Goal: Use online tool/utility: Utilize a website feature to perform a specific function

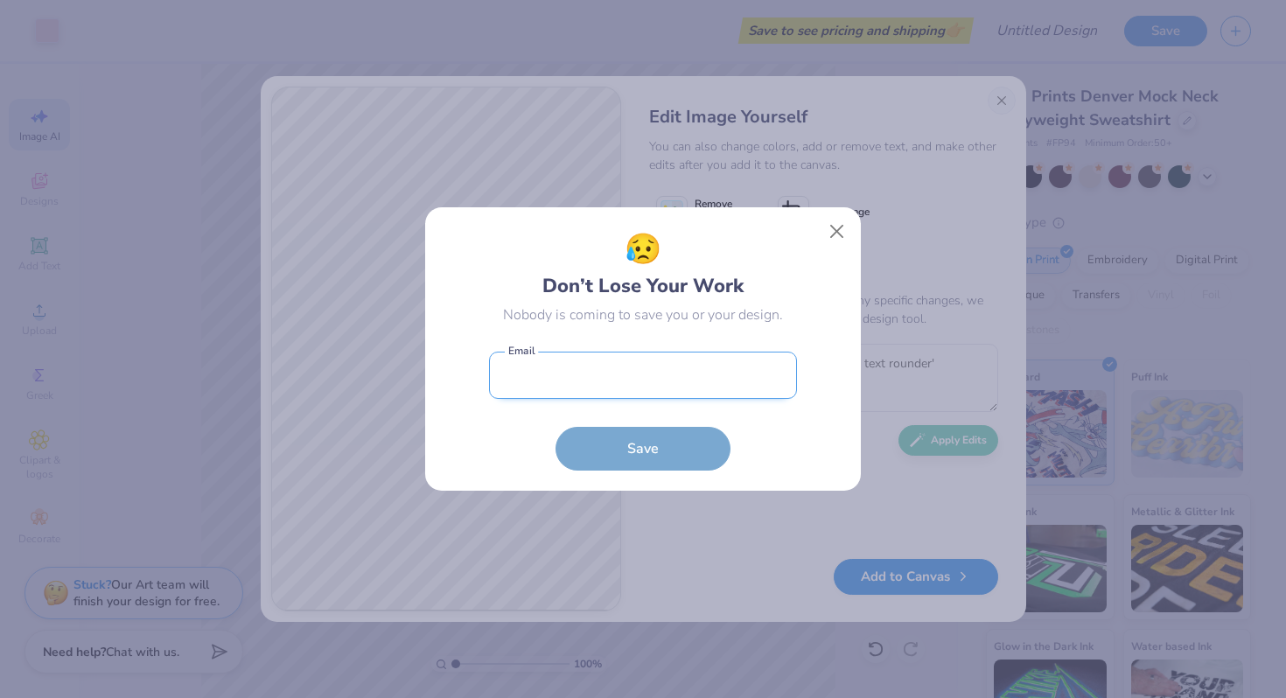
click at [568, 377] on input "email" at bounding box center [643, 376] width 308 height 48
type input "[EMAIL_ADDRESS][DOMAIN_NAME]"
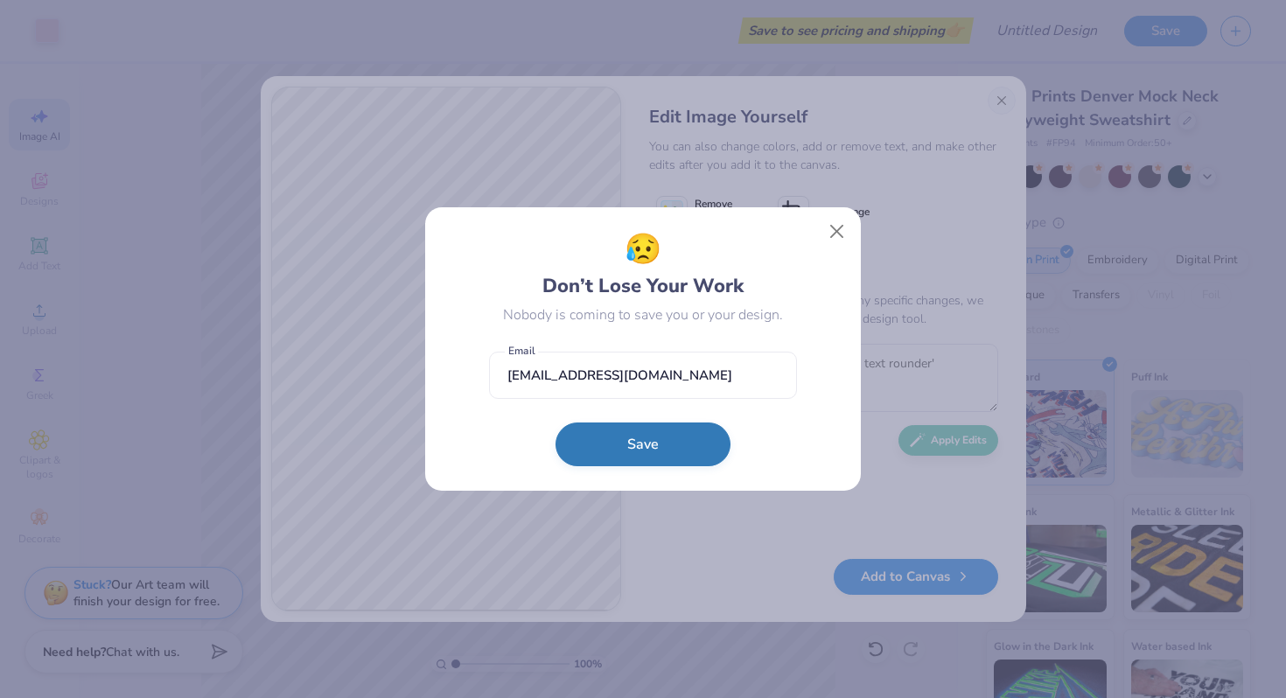
click at [624, 450] on button "Save" at bounding box center [642, 444] width 175 height 44
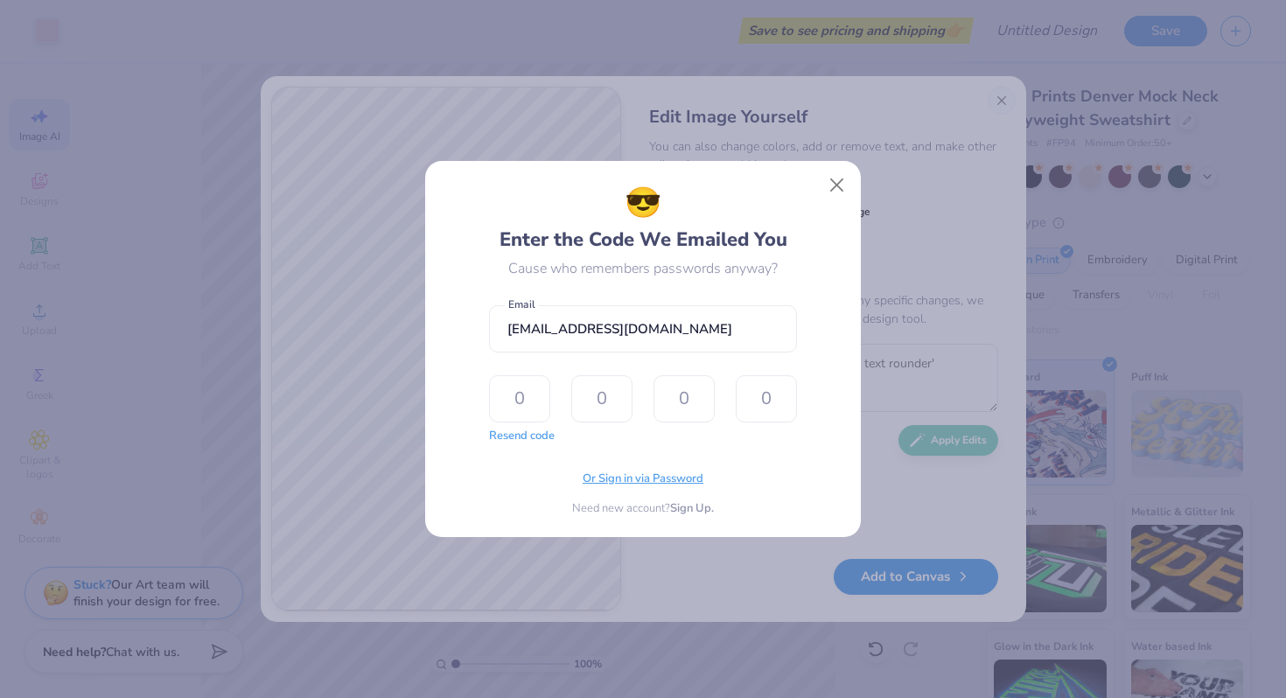
click at [662, 482] on span "Or Sign in via Password" at bounding box center [643, 479] width 121 height 17
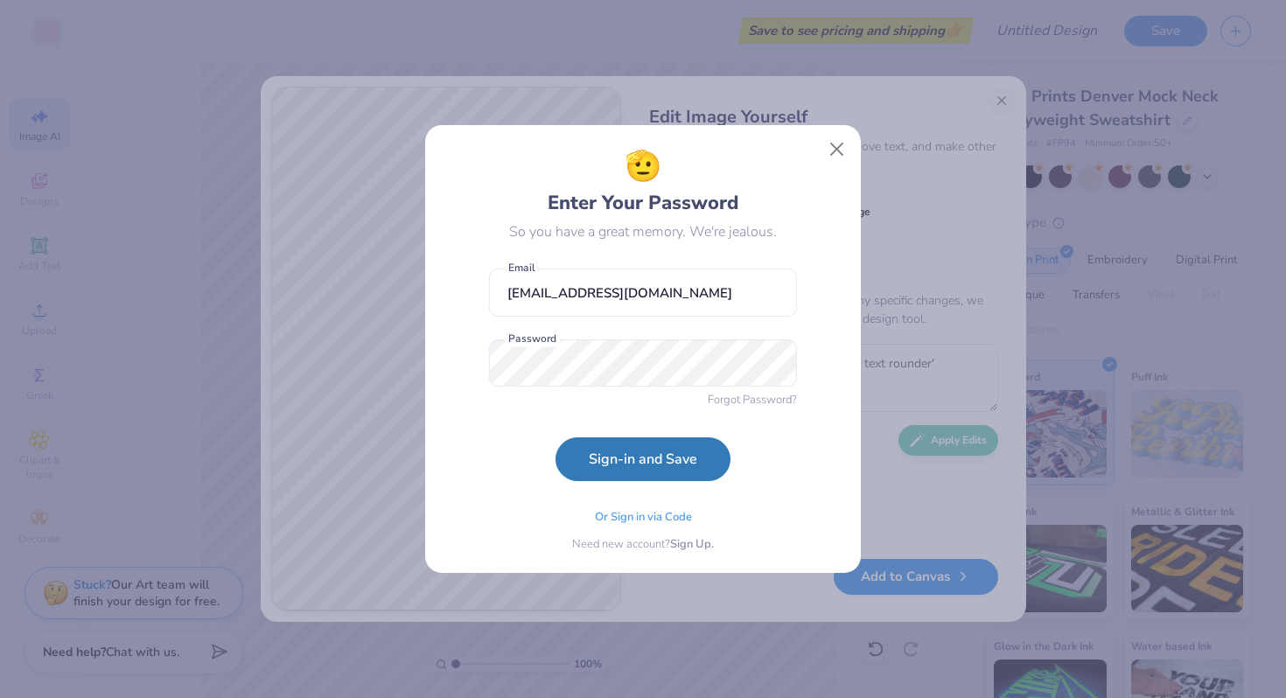
click at [507, 457] on form "[EMAIL_ADDRESS][DOMAIN_NAME] Email Password Forgot Password? Sign-in and Save" at bounding box center [643, 370] width 308 height 221
click at [631, 458] on button "Sign-in and Save" at bounding box center [642, 455] width 175 height 44
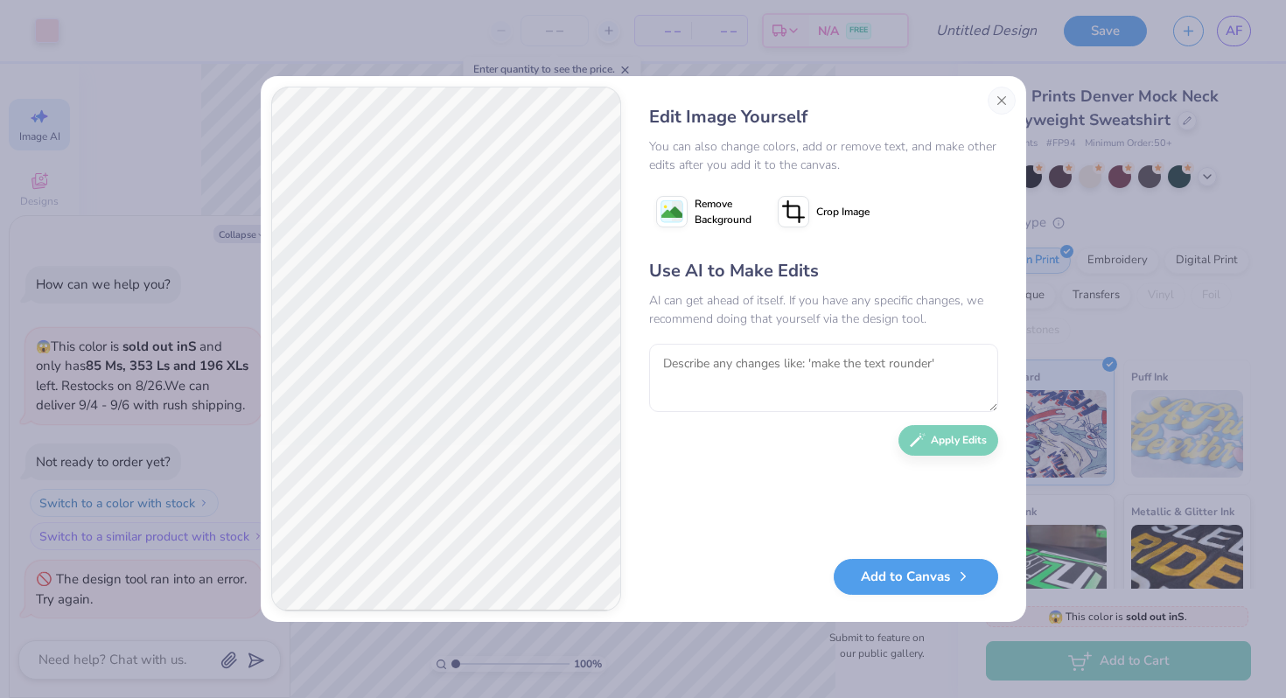
type textarea "x"
click at [736, 385] on textarea at bounding box center [823, 378] width 349 height 68
type textarea "change the text to say [PERSON_NAME]"
click at [950, 443] on button "Apply Edits" at bounding box center [948, 436] width 100 height 31
click at [755, 369] on textarea "change the text to say [PERSON_NAME]" at bounding box center [823, 378] width 349 height 68
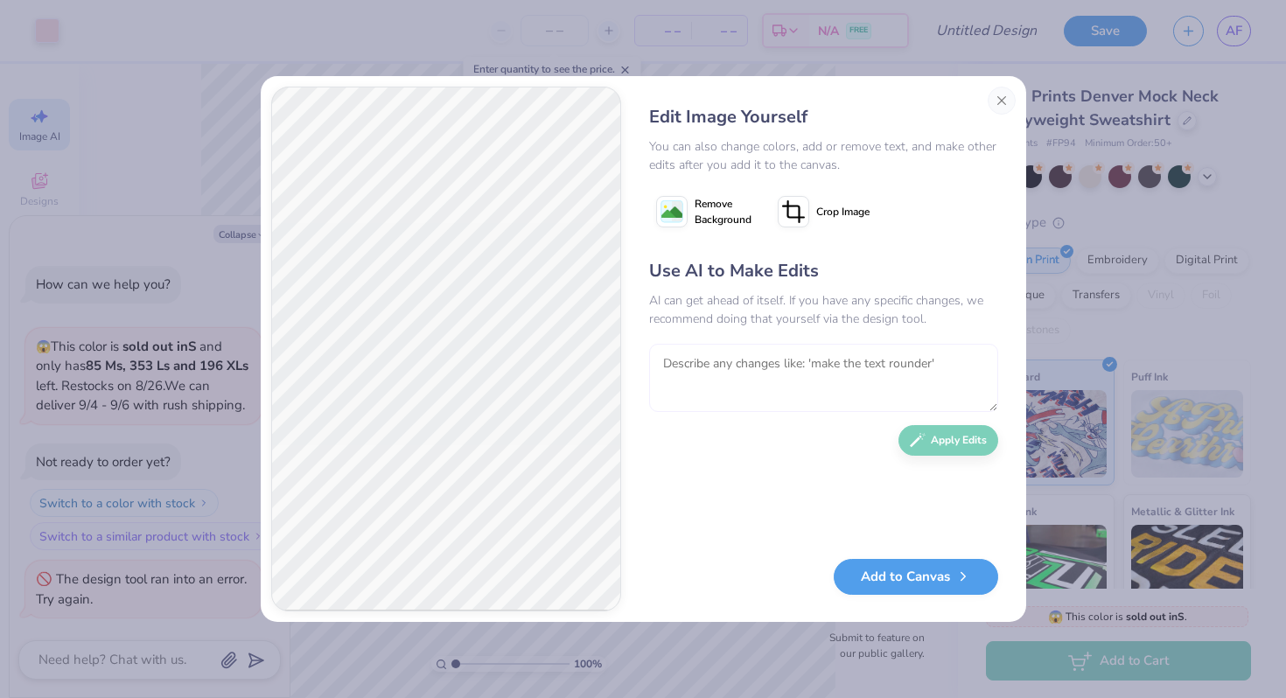
type textarea "h"
type textarea "change it to say chi omega"
click at [945, 444] on button "Apply Edits" at bounding box center [948, 436] width 100 height 31
click at [995, 99] on button "Close" at bounding box center [1001, 101] width 28 height 28
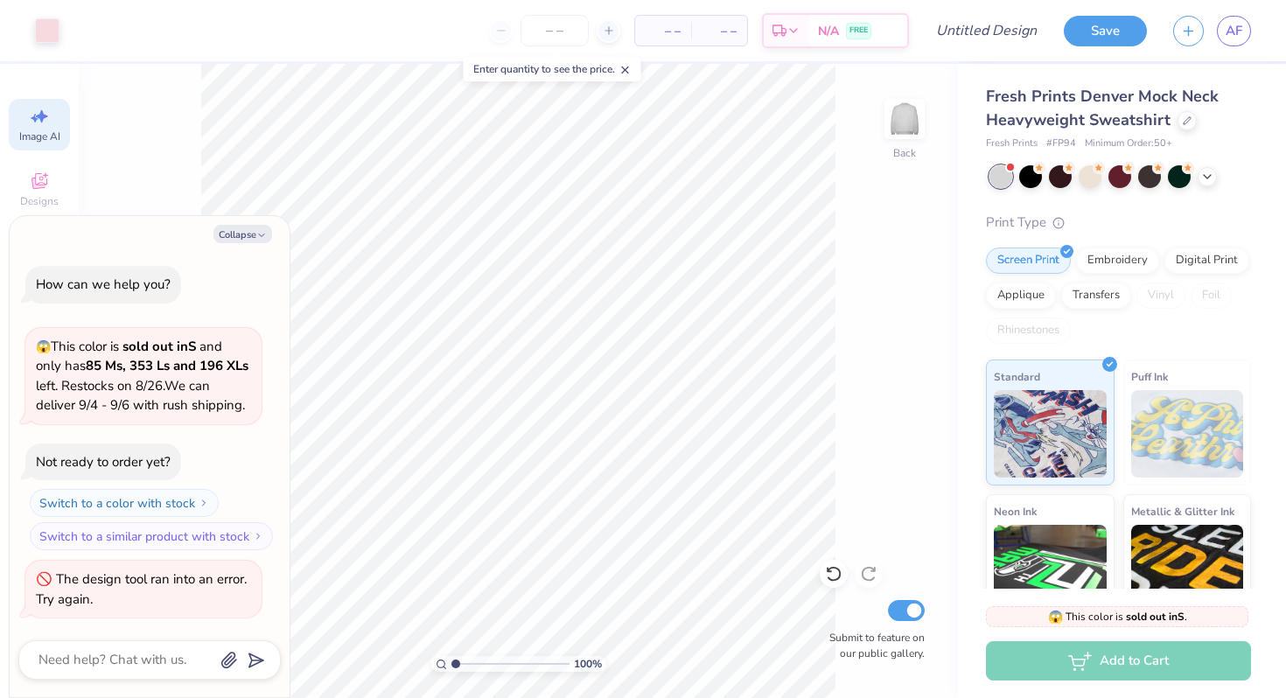
click at [45, 129] on span "Image AI" at bounding box center [39, 136] width 41 height 14
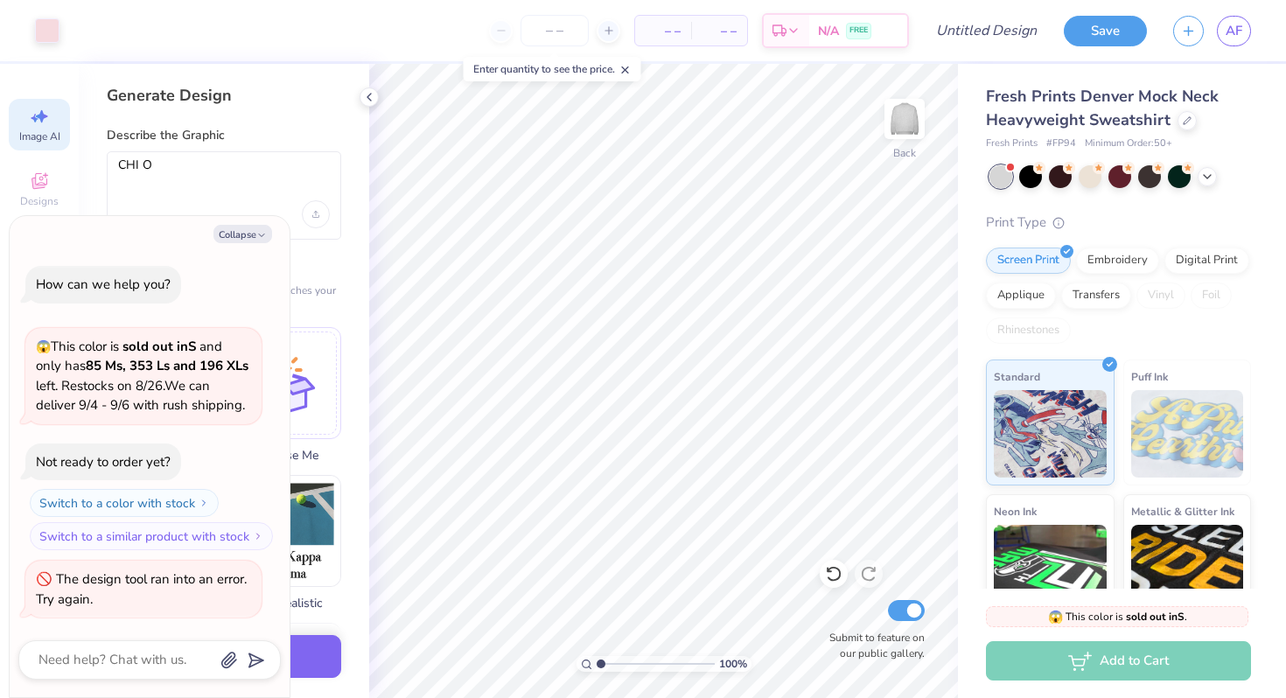
scroll to position [0, 0]
click at [265, 272] on div "How can we help you? 😱 This color is sold out in S and only has 85 Ms, 353 Ls a…" at bounding box center [149, 442] width 262 height 380
click at [241, 232] on button "Collapse" at bounding box center [242, 234] width 59 height 18
type textarea "x"
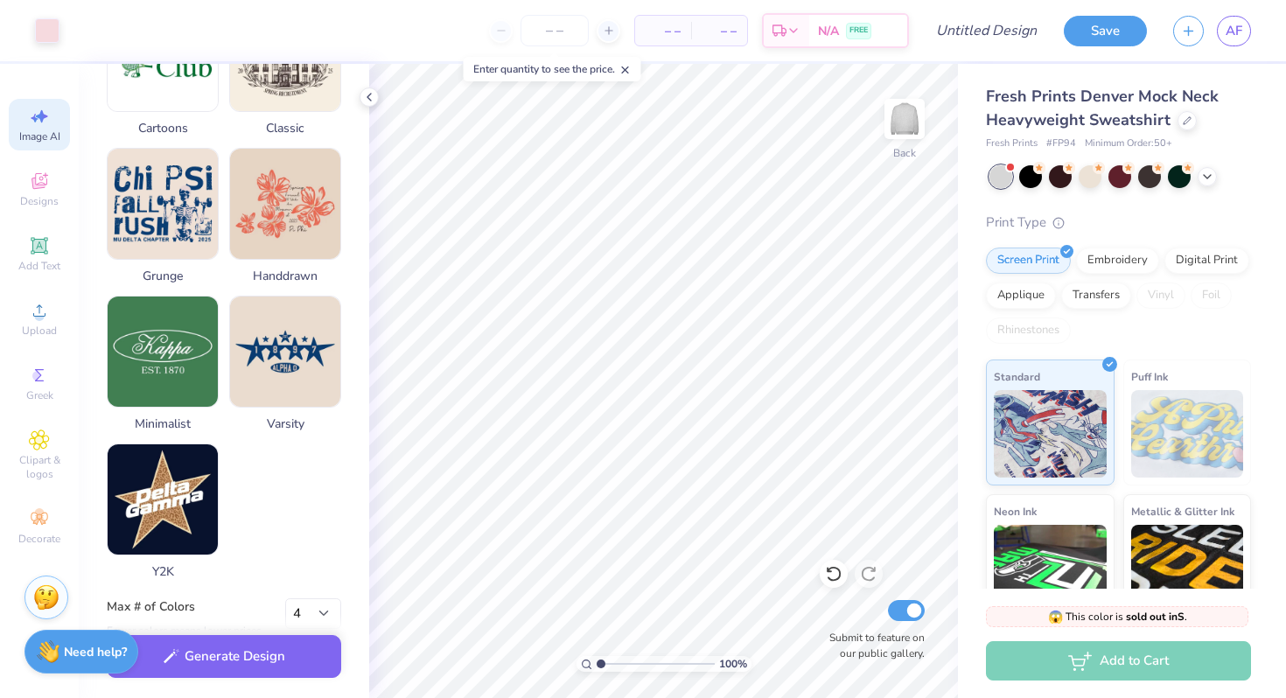
scroll to position [798, 0]
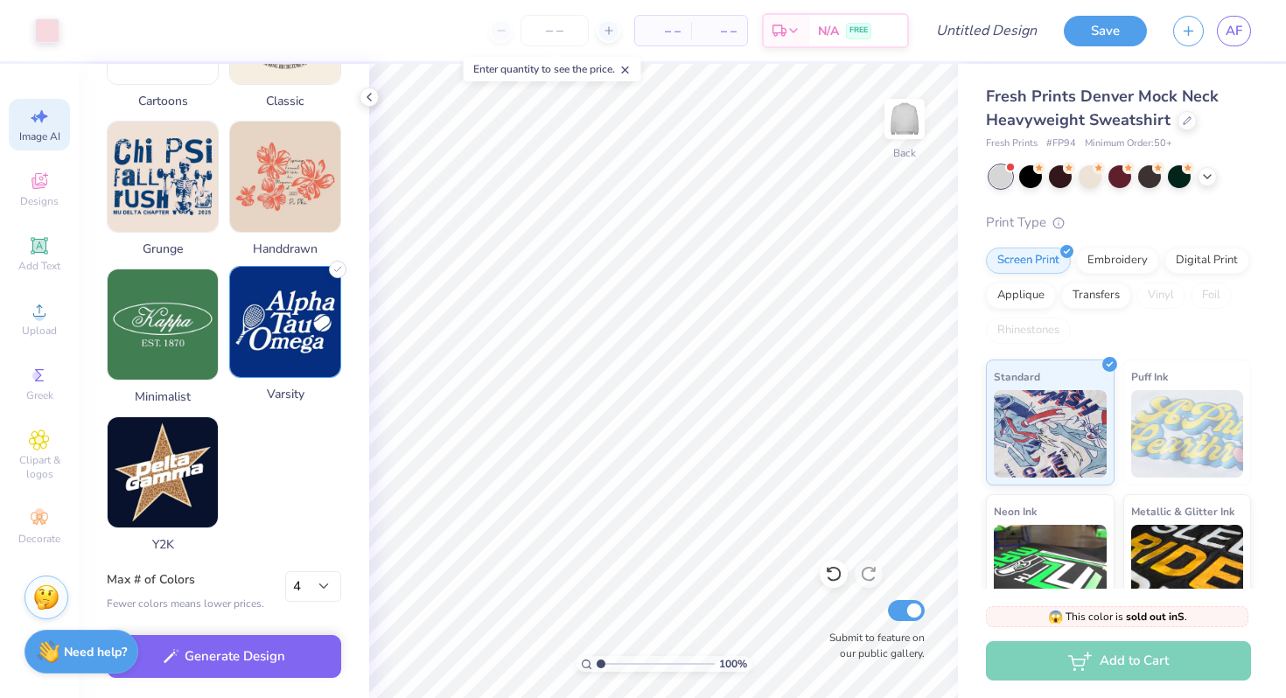
click at [265, 310] on img at bounding box center [285, 322] width 110 height 110
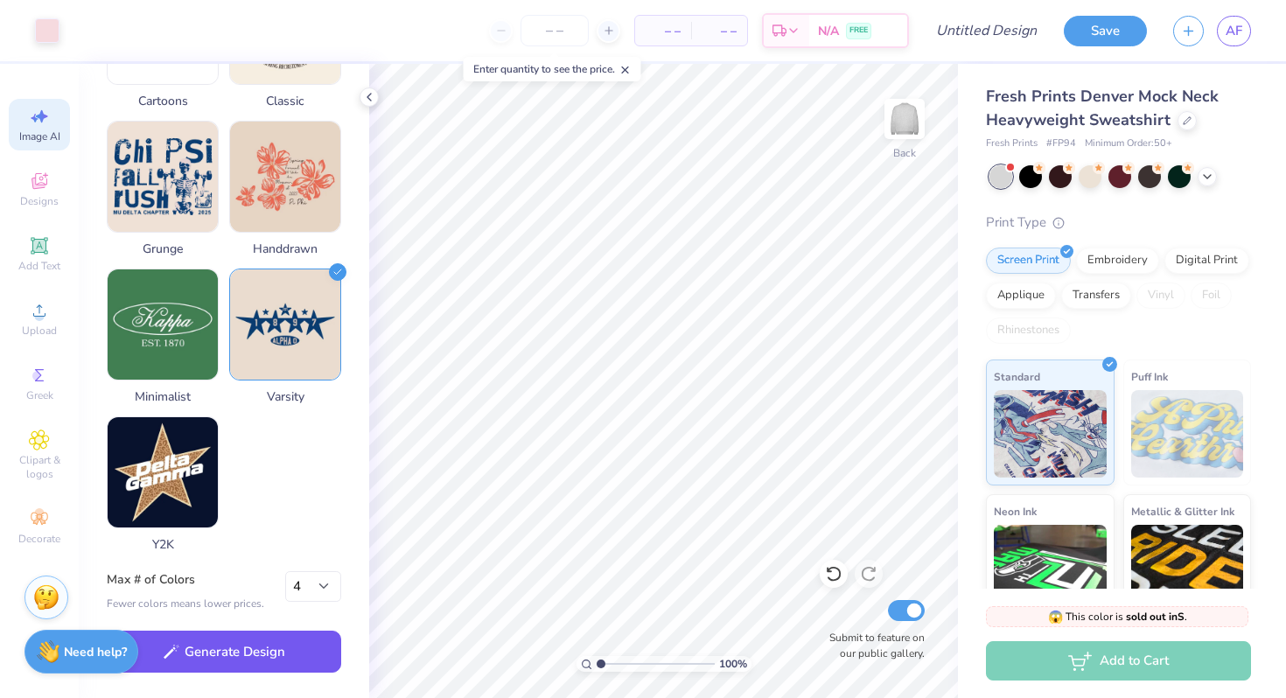
click at [235, 647] on button "Generate Design" at bounding box center [224, 652] width 234 height 43
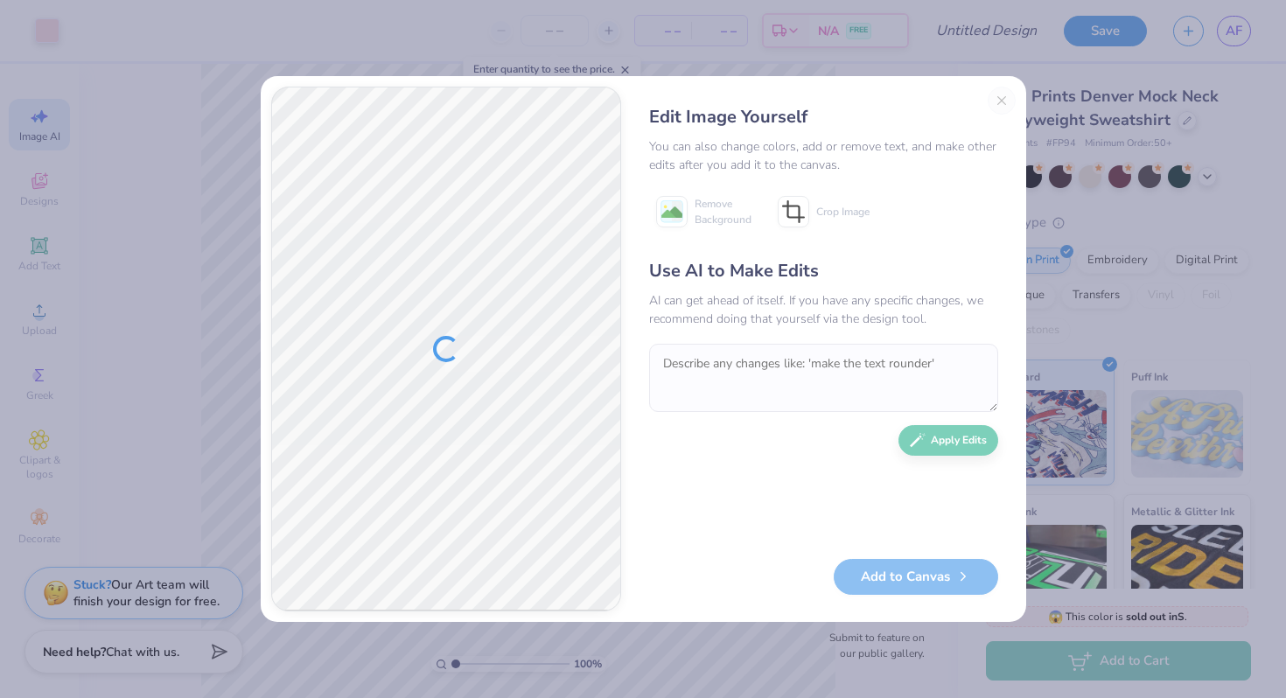
click at [1003, 101] on div "Edit Image Yourself You can also change colors, add or remove text, and make ot…" at bounding box center [823, 349] width 384 height 525
click at [1000, 101] on div "Edit Image Yourself You can also change colors, add or remove text, and make ot…" at bounding box center [823, 349] width 384 height 525
